Goal: Navigation & Orientation: Go to known website

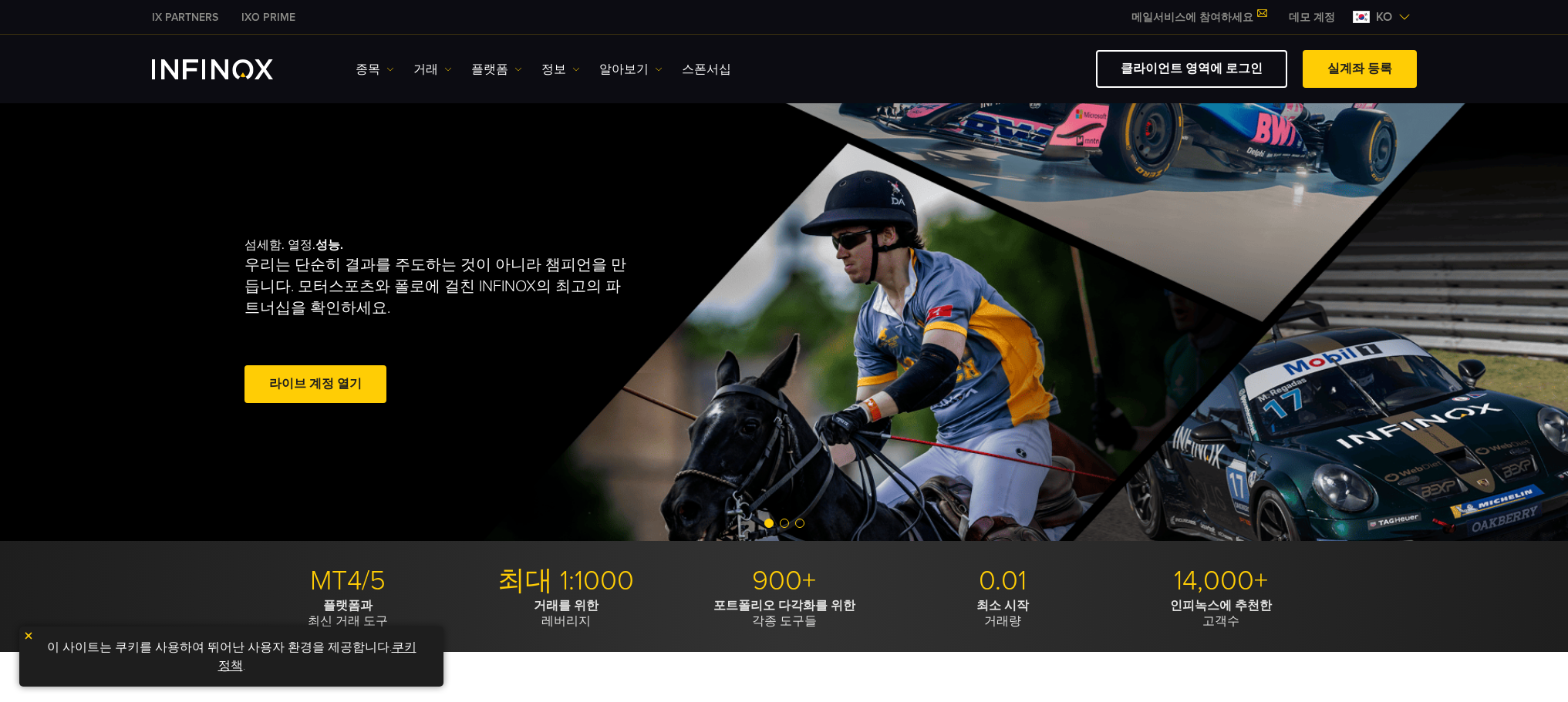
click at [1325, 17] on link "데모 계정" at bounding box center [1311, 18] width 69 height 17
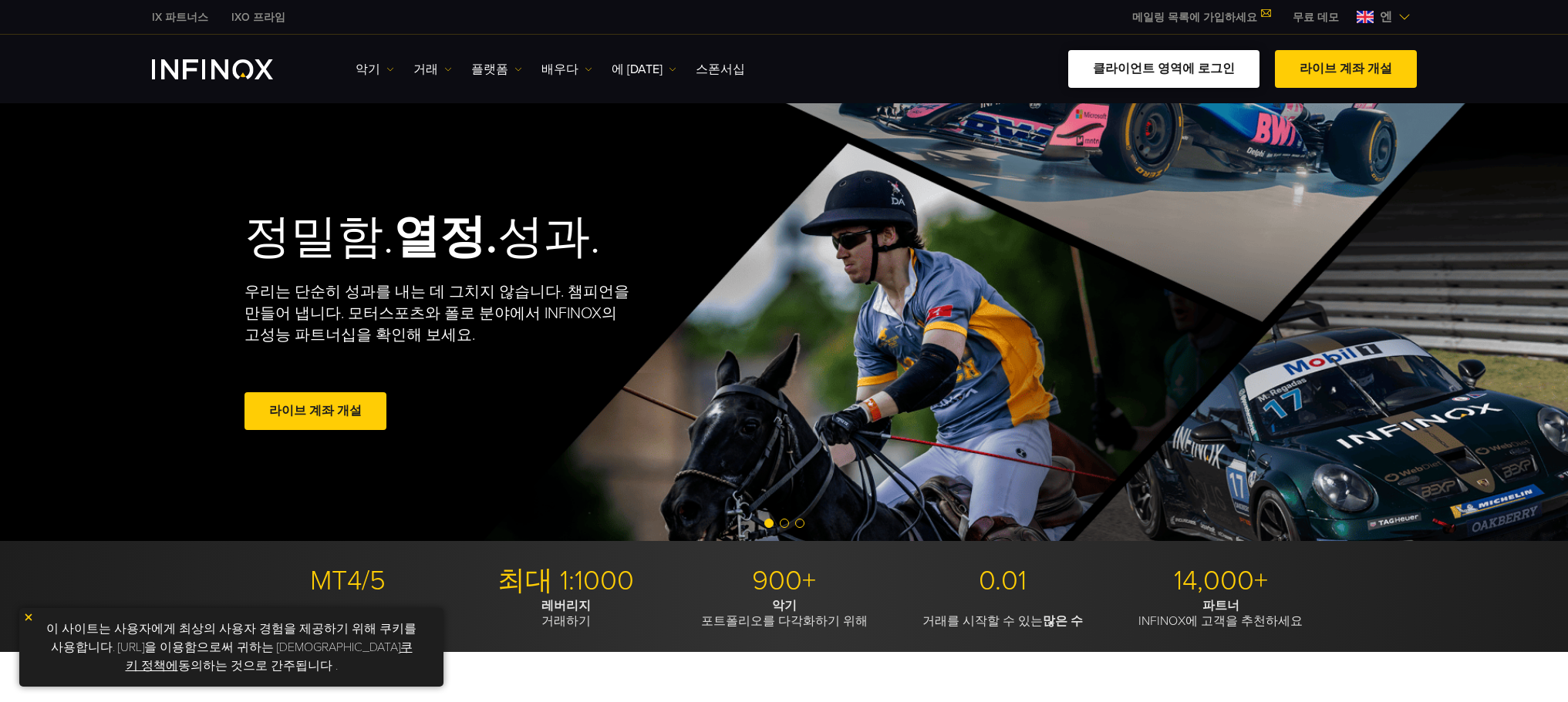
click at [1189, 68] on font "클라이언트 영역에 로그인" at bounding box center [1164, 69] width 142 height 16
click at [315, 411] on span at bounding box center [315, 411] width 0 height 0
